Goal: Obtain resource: Download file/media

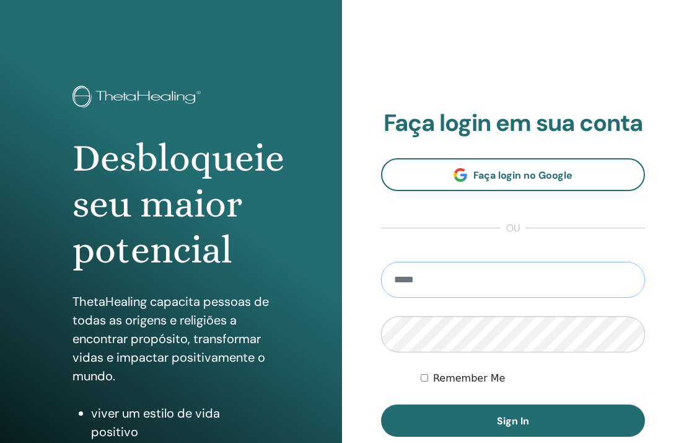
type input "**********"
click at [513, 420] on button "Sign In" at bounding box center [513, 420] width 264 height 32
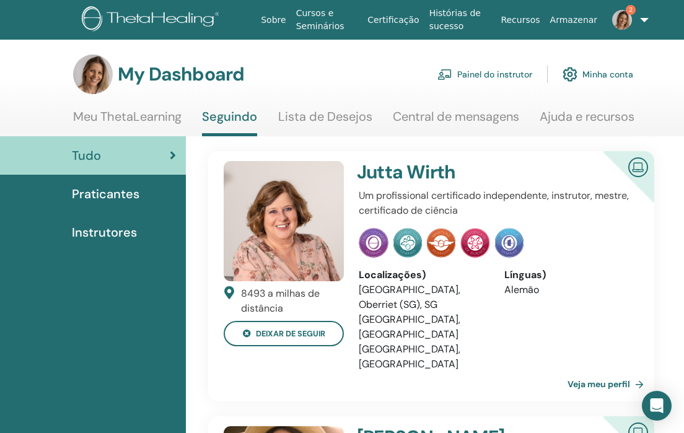
click at [517, 76] on link "Painel do instrutor" at bounding box center [485, 74] width 95 height 27
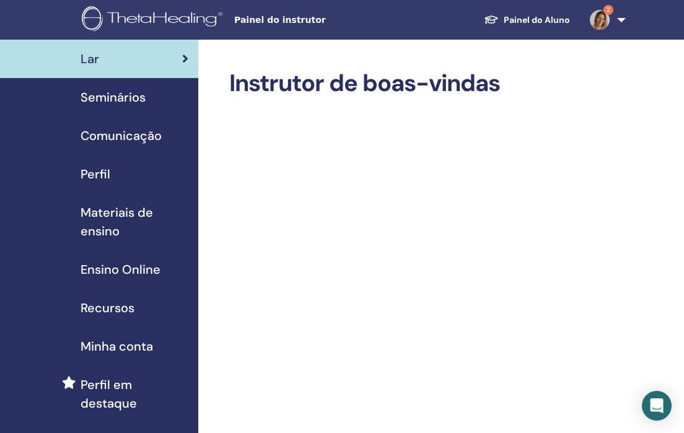
click at [106, 216] on span "Materiais de ensino" at bounding box center [135, 221] width 108 height 37
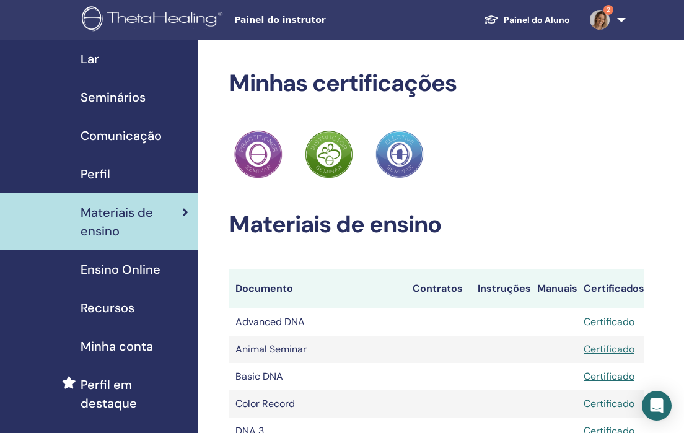
click at [140, 270] on span "Ensino Online" at bounding box center [121, 269] width 80 height 19
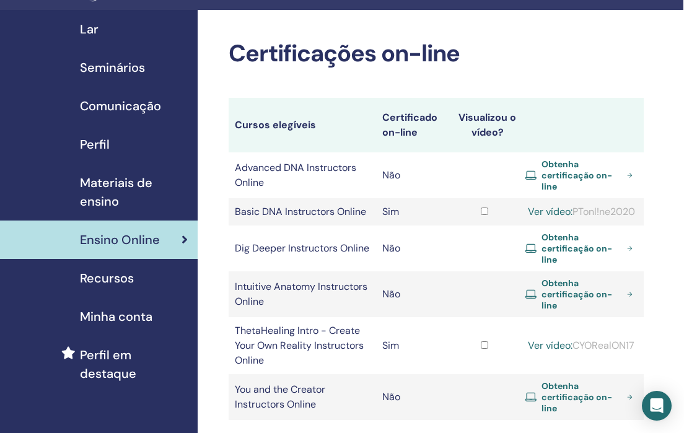
scroll to position [21, 1]
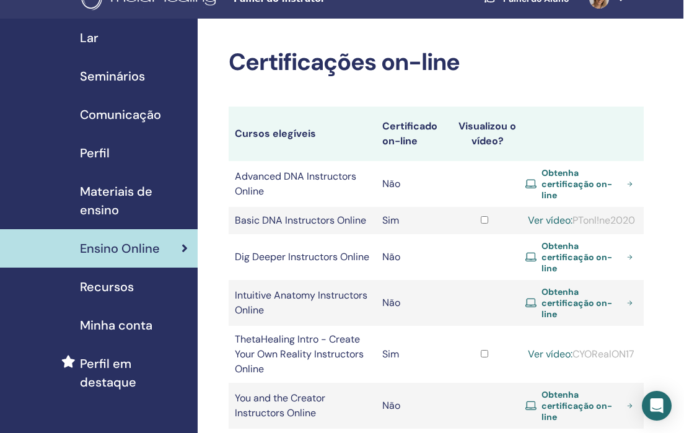
click at [110, 210] on span "Materiais de ensino" at bounding box center [134, 200] width 108 height 37
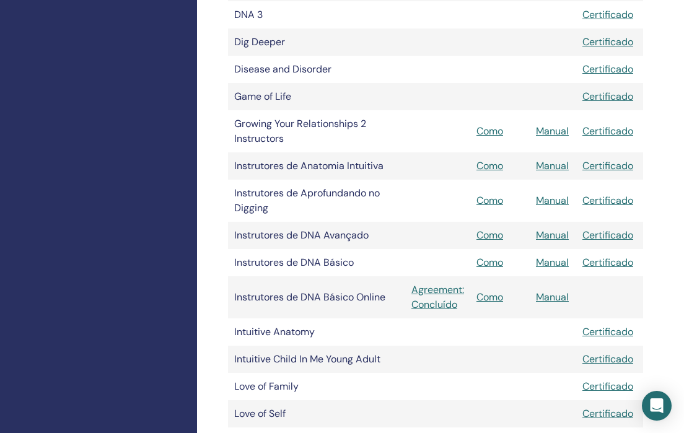
scroll to position [415, 1]
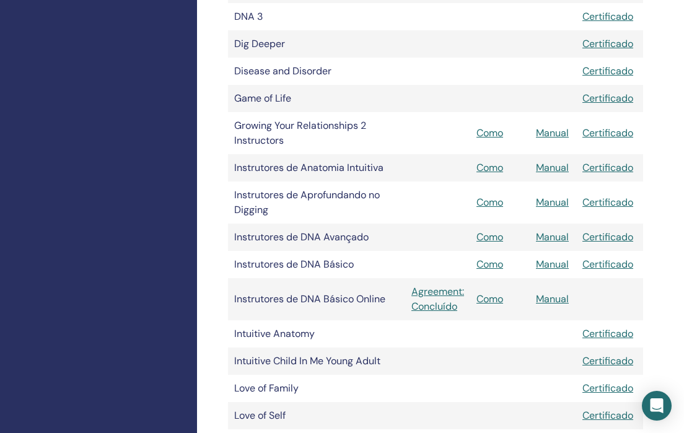
click at [492, 168] on link "Como" at bounding box center [490, 167] width 27 height 13
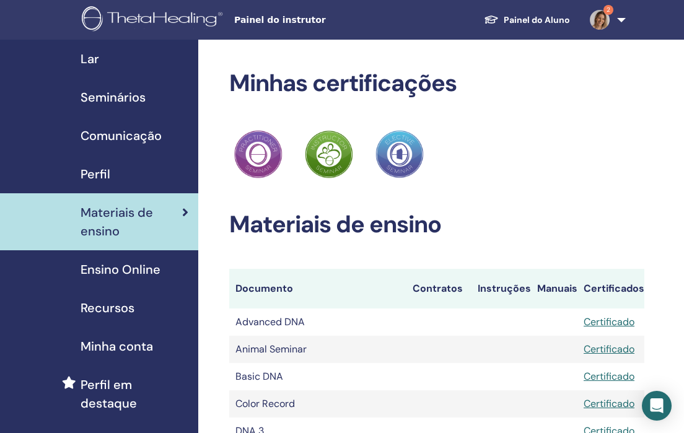
scroll to position [415, 1]
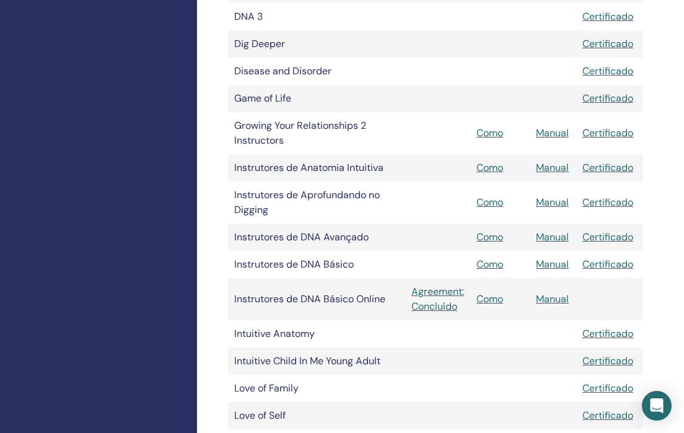
click at [498, 169] on link "Como" at bounding box center [490, 167] width 27 height 13
